Goal: Find specific page/section: Find specific page/section

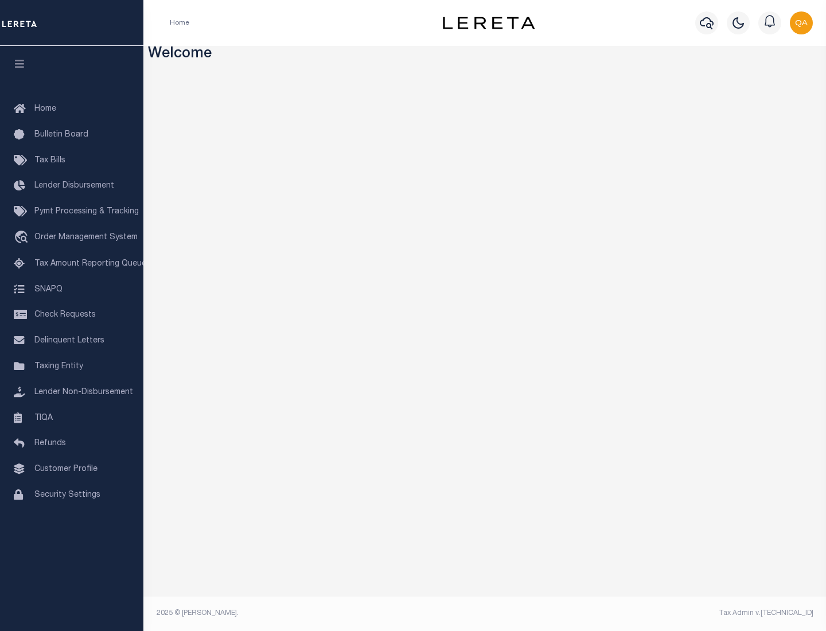
click at [72, 418] on link "TIQA" at bounding box center [71, 419] width 143 height 26
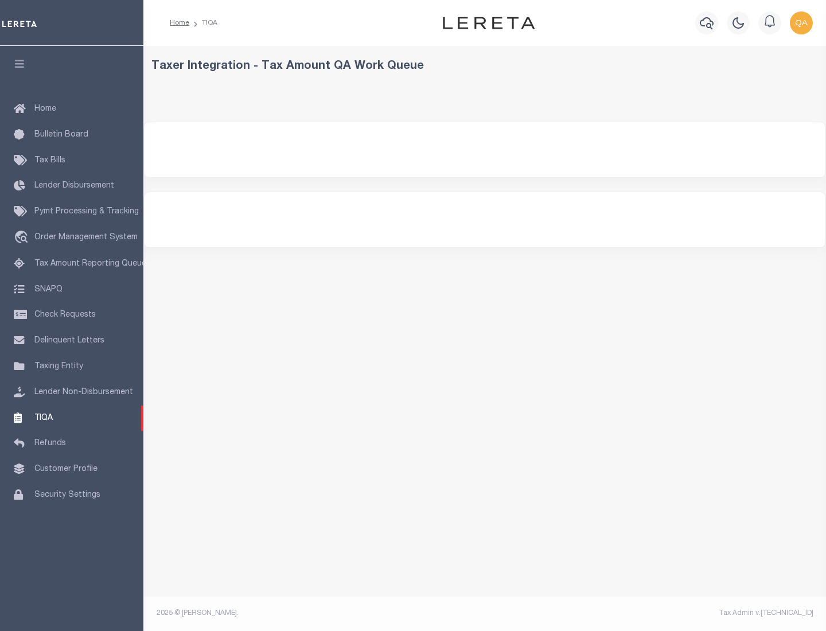
select select "200"
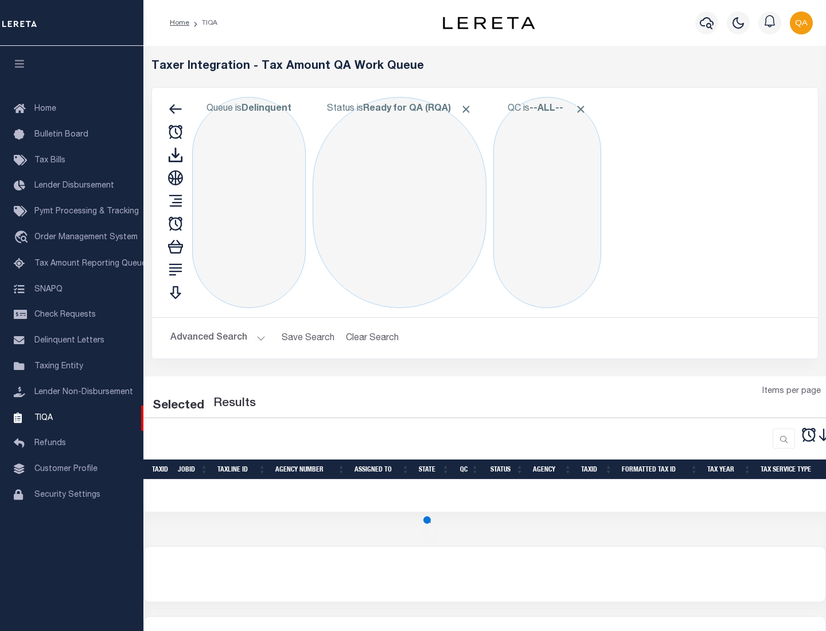
select select "200"
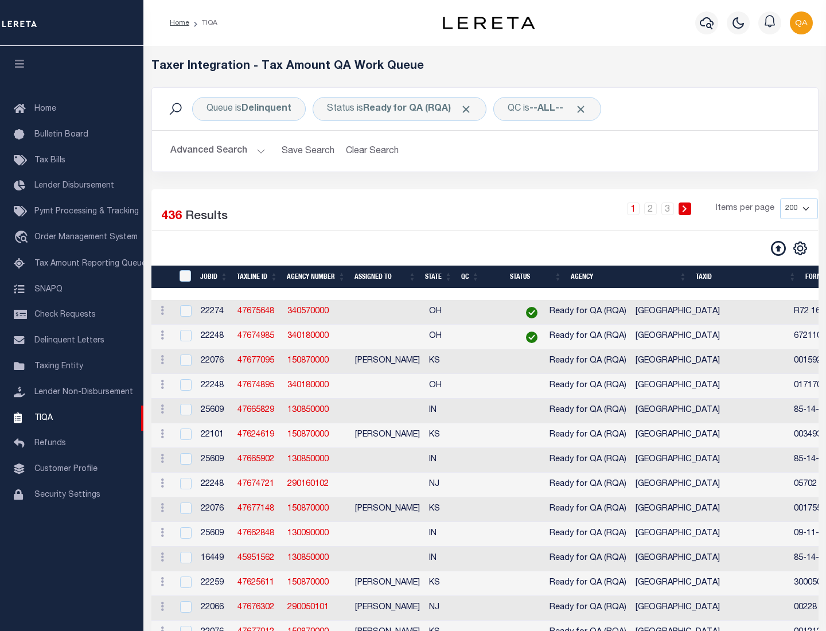
click at [470, 109] on span "Click to Remove" at bounding box center [466, 109] width 12 height 12
